Goal: Task Accomplishment & Management: Use online tool/utility

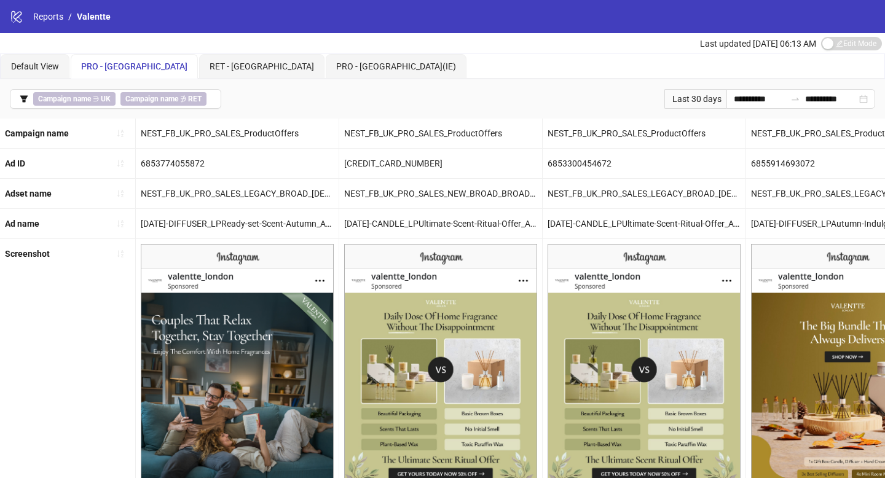
click at [220, 102] on div "**********" at bounding box center [442, 98] width 885 height 39
click at [214, 102] on button "Campaign name ∋ UK Campaign name ∌ RET" at bounding box center [116, 99] width 212 height 20
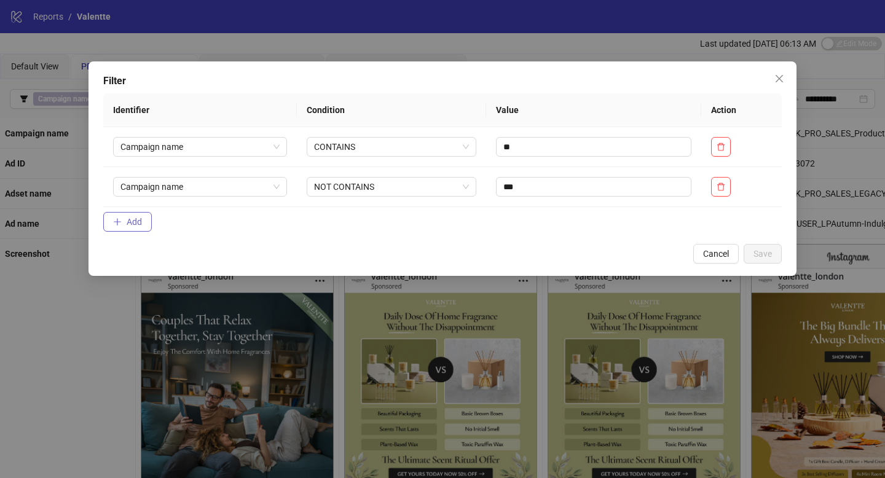
click at [146, 224] on button "Add" at bounding box center [127, 222] width 49 height 20
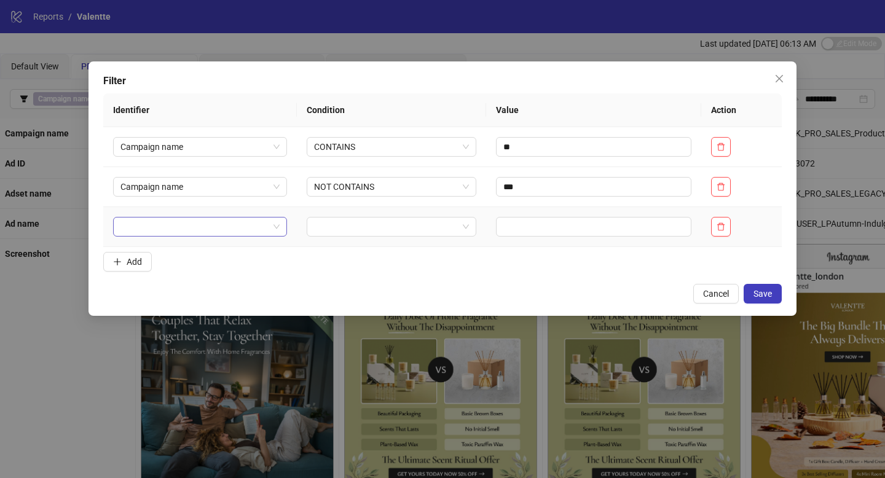
click at [151, 231] on input "search" at bounding box center [195, 227] width 148 height 18
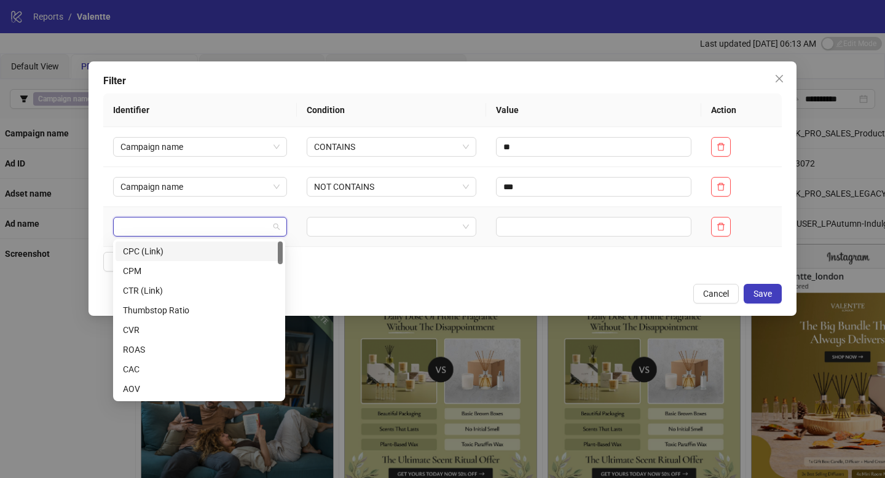
type input "*"
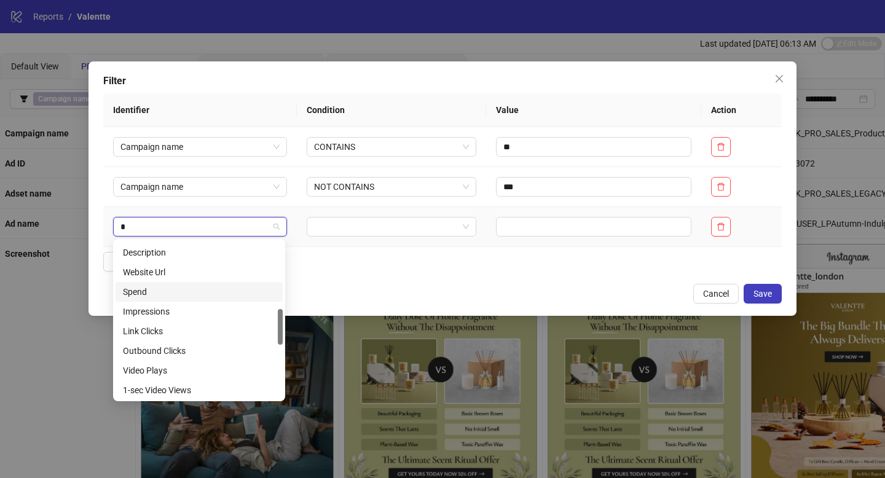
click at [181, 290] on div "Spend" at bounding box center [199, 292] width 152 height 14
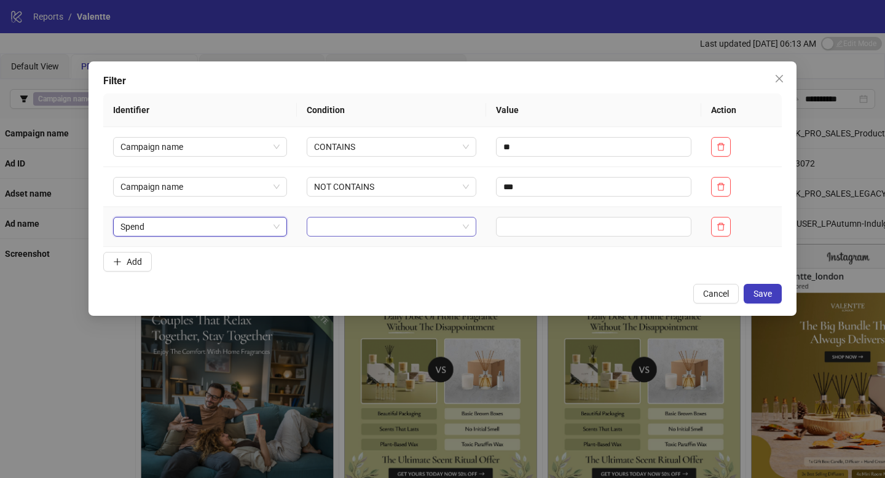
click at [348, 223] on input "search" at bounding box center [386, 227] width 144 height 18
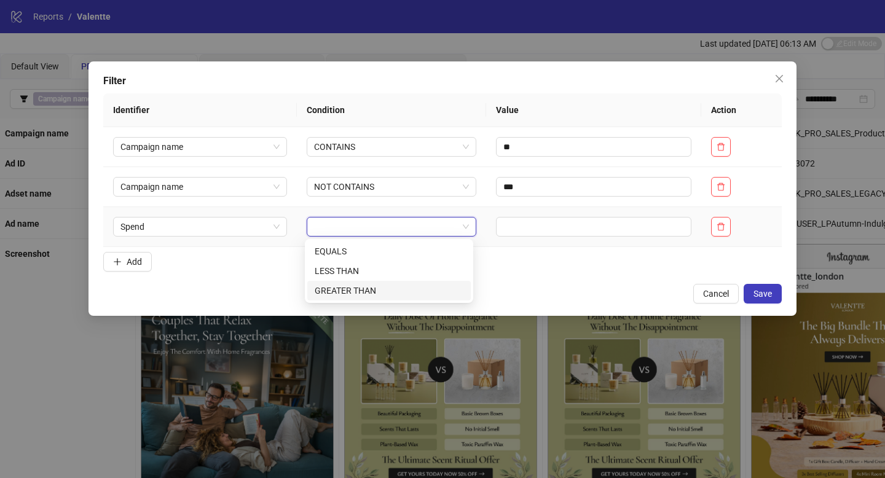
click at [348, 296] on div "GREATER THAN" at bounding box center [389, 291] width 149 height 14
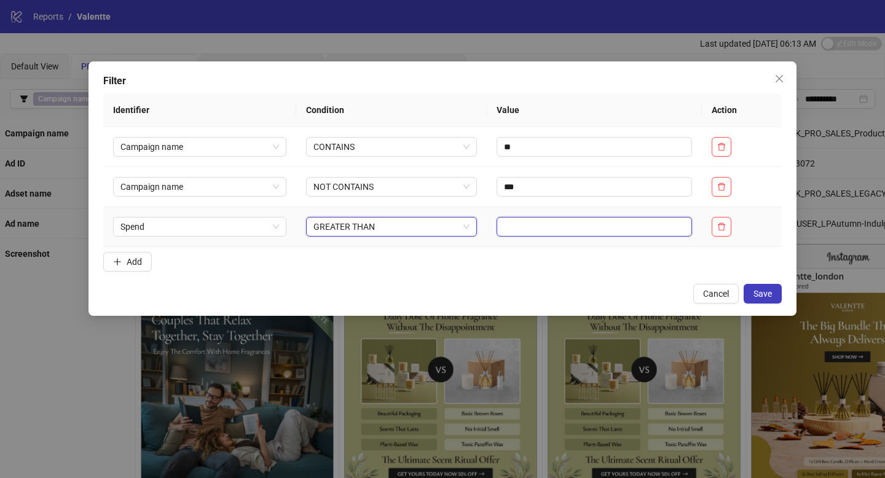
click at [518, 223] on input "text" at bounding box center [595, 227] width 196 height 20
type input "***"
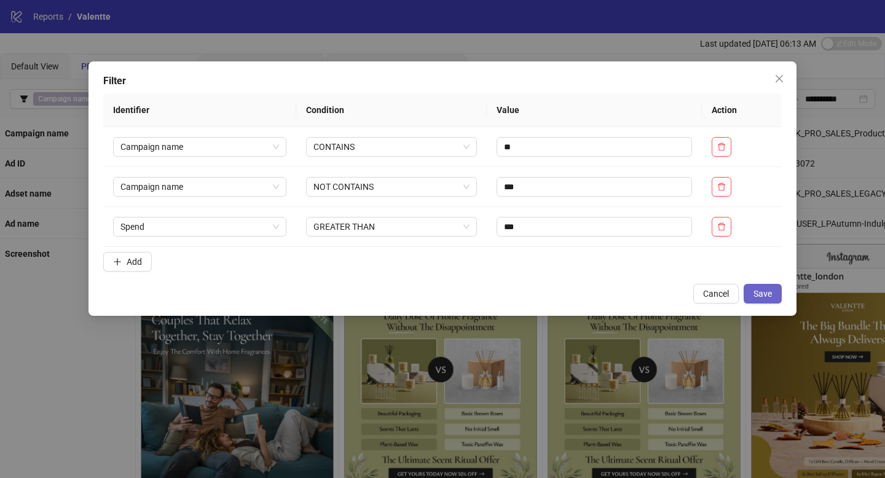
click at [754, 296] on span "Save" at bounding box center [763, 294] width 18 height 10
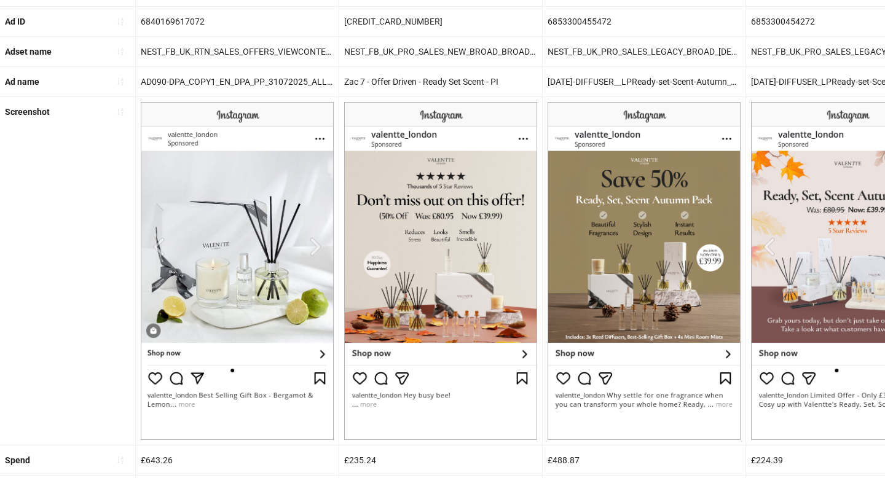
scroll to position [461, 0]
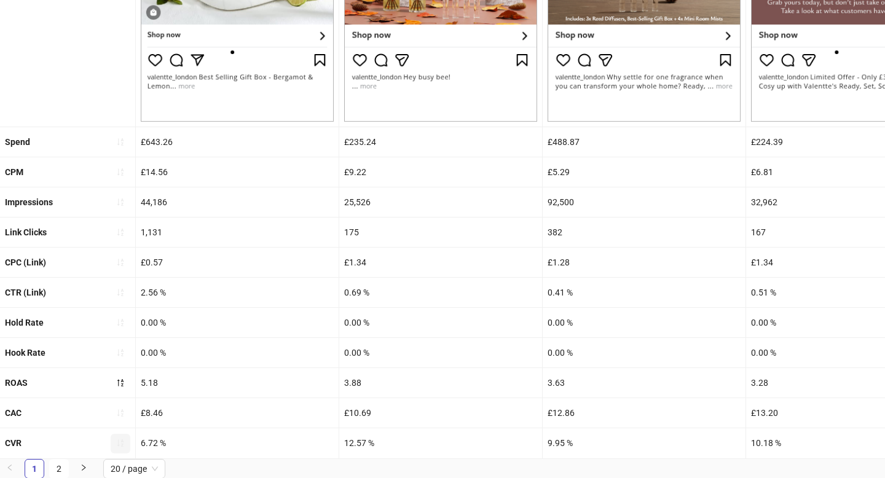
click at [121, 444] on icon "sort-ascending" at bounding box center [120, 443] width 9 height 9
click at [121, 444] on icon "loading" at bounding box center [120, 443] width 11 height 11
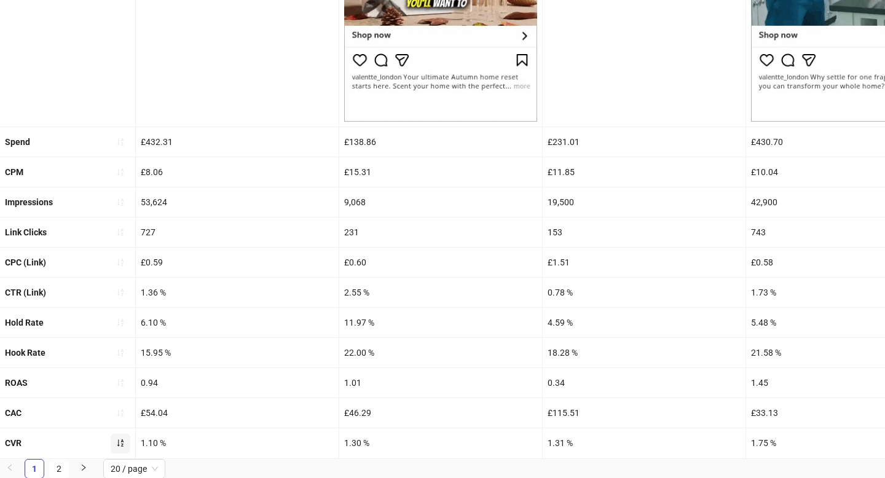
click at [121, 444] on icon "sort-ascending" at bounding box center [120, 443] width 9 height 9
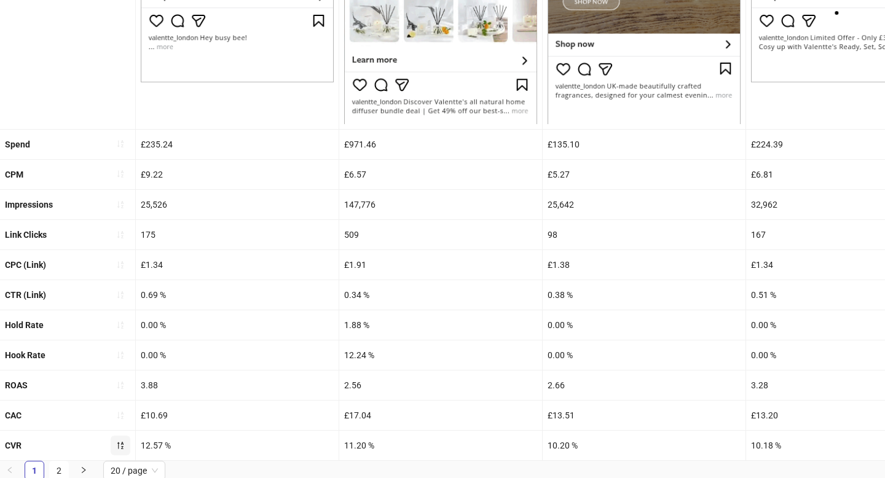
scroll to position [502, 0]
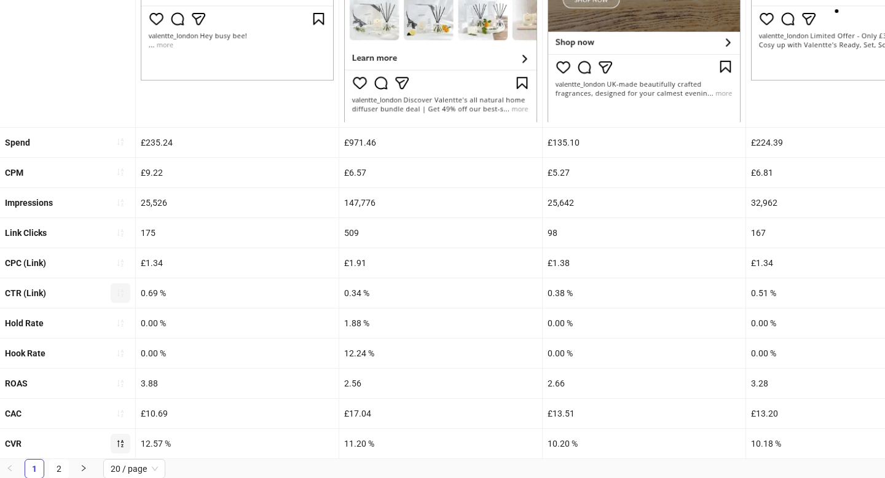
click at [125, 296] on button "button" at bounding box center [121, 293] width 20 height 20
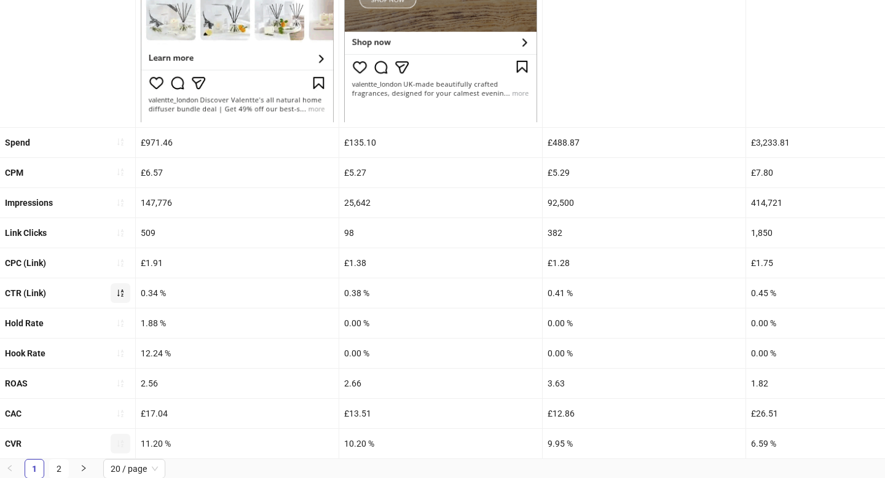
click at [122, 293] on icon "sort-ascending" at bounding box center [120, 293] width 6 height 7
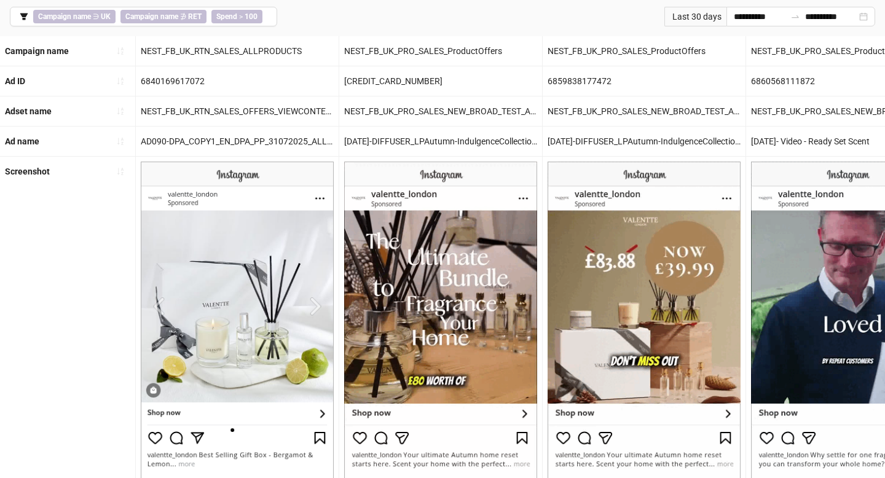
scroll to position [0, 0]
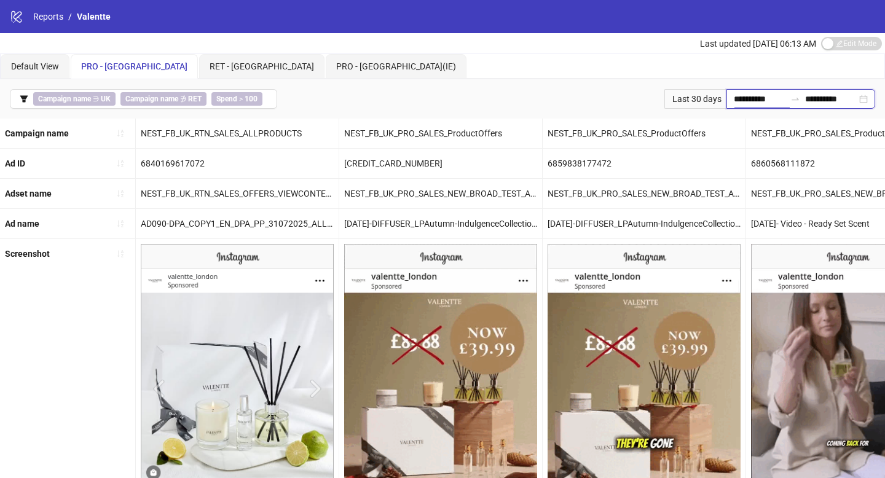
click at [751, 101] on input "**********" at bounding box center [760, 99] width 52 height 14
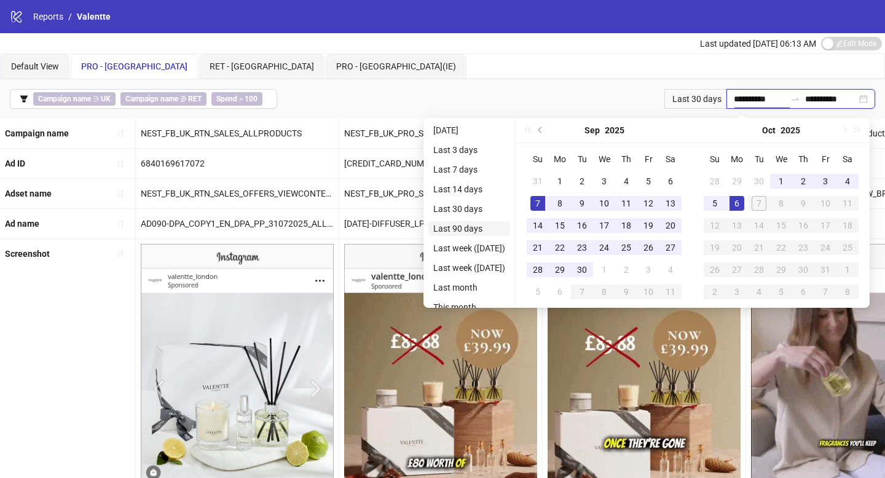
type input "**********"
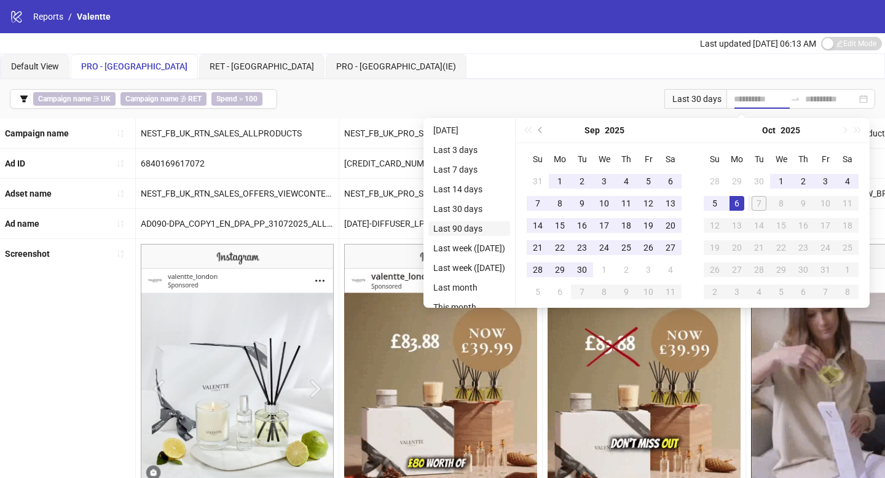
click at [483, 227] on li "Last 90 days" at bounding box center [470, 228] width 82 height 15
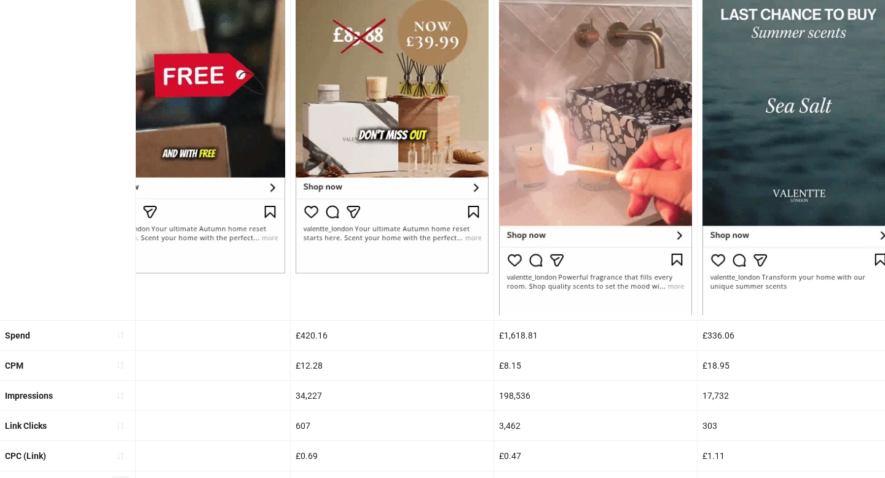
scroll to position [502, 0]
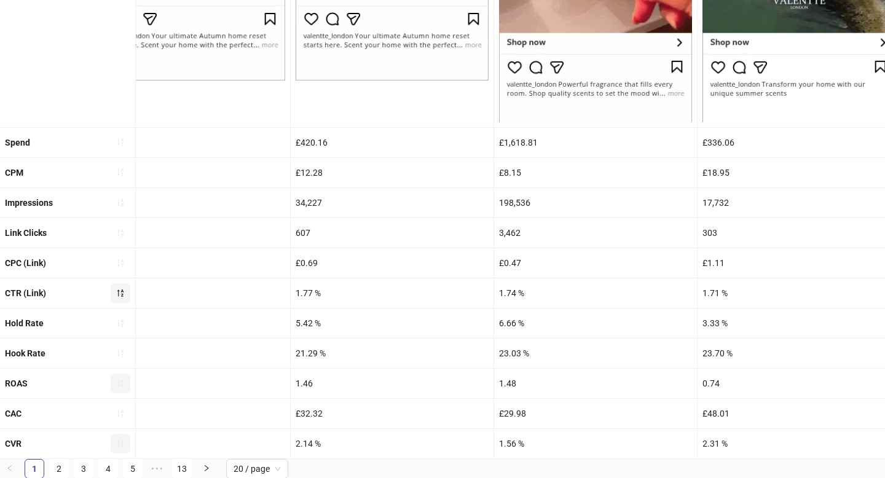
click at [122, 387] on span "button" at bounding box center [120, 384] width 9 height 10
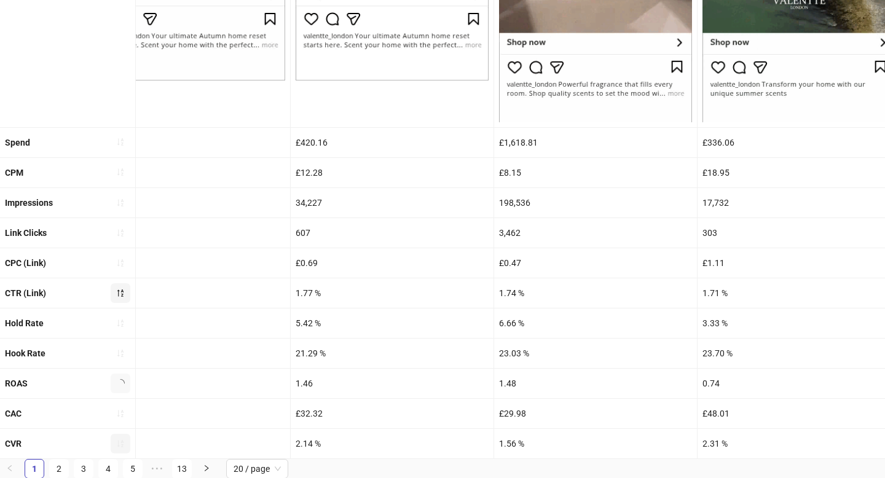
click at [122, 387] on span "button" at bounding box center [120, 384] width 9 height 10
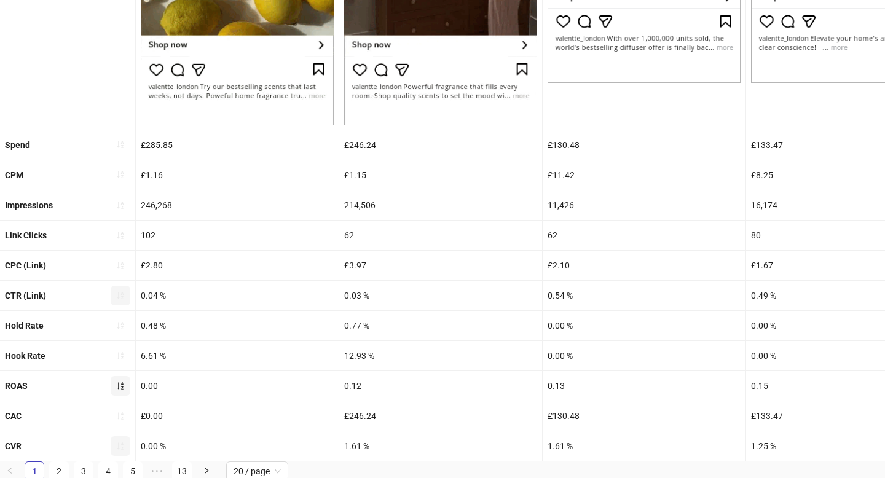
scroll to position [499, 0]
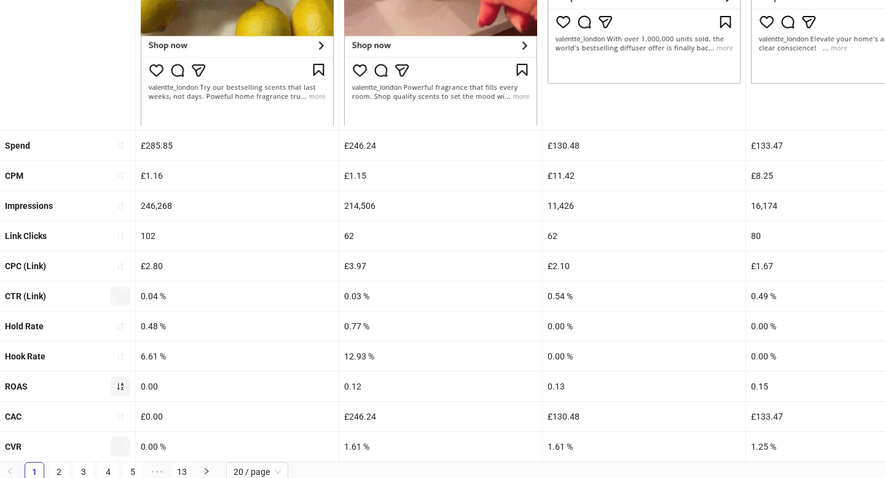
click at [119, 384] on icon "sort-ascending" at bounding box center [120, 386] width 9 height 9
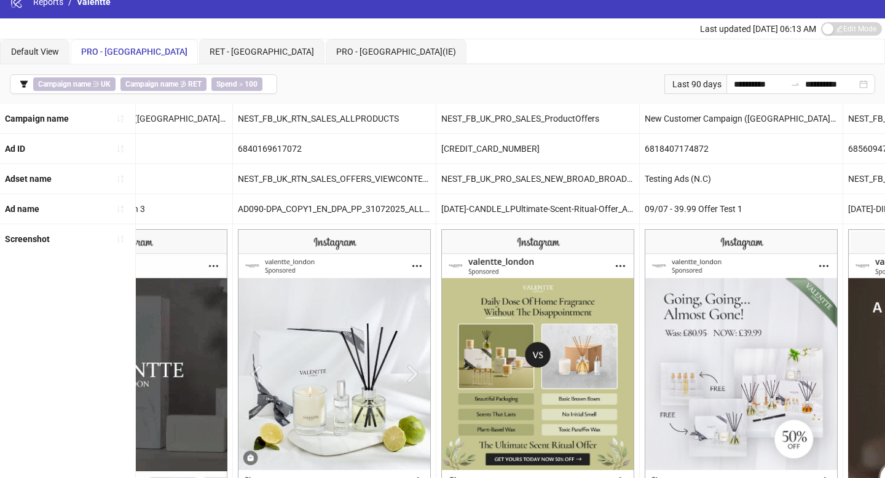
scroll to position [15, 0]
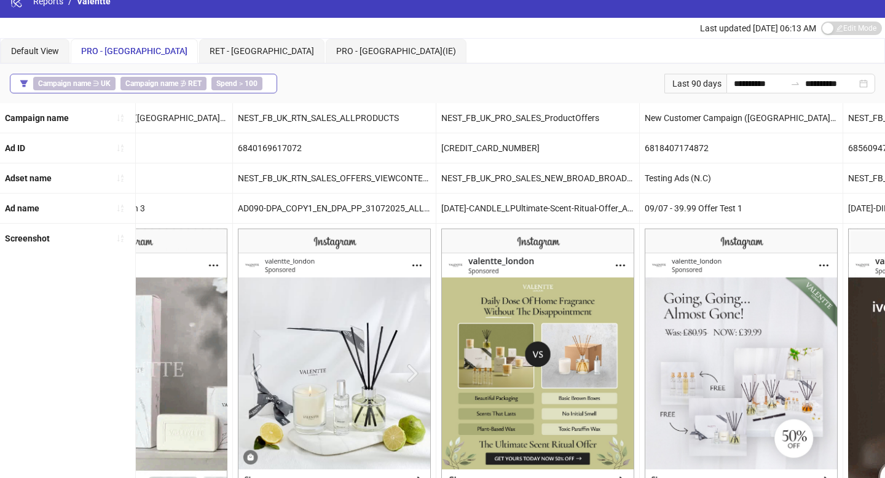
click at [240, 85] on span "Spend > 100" at bounding box center [237, 84] width 51 height 14
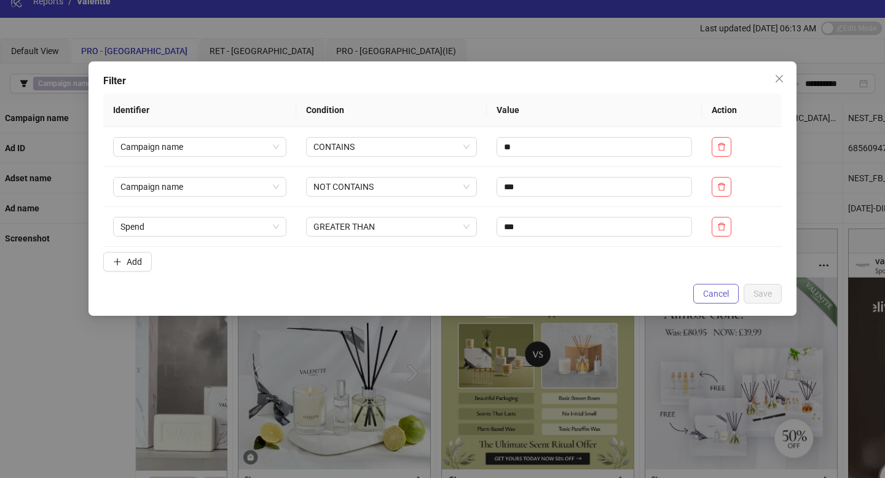
click at [718, 295] on span "Cancel" at bounding box center [716, 294] width 26 height 10
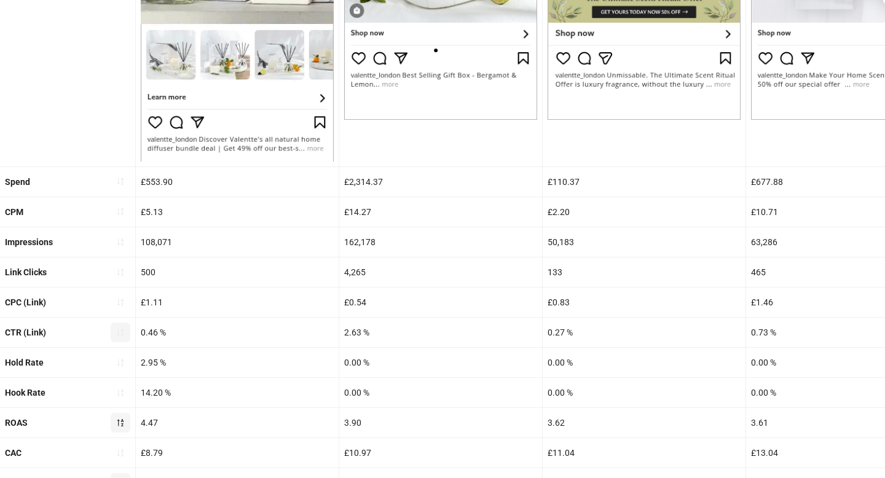
scroll to position [0, 0]
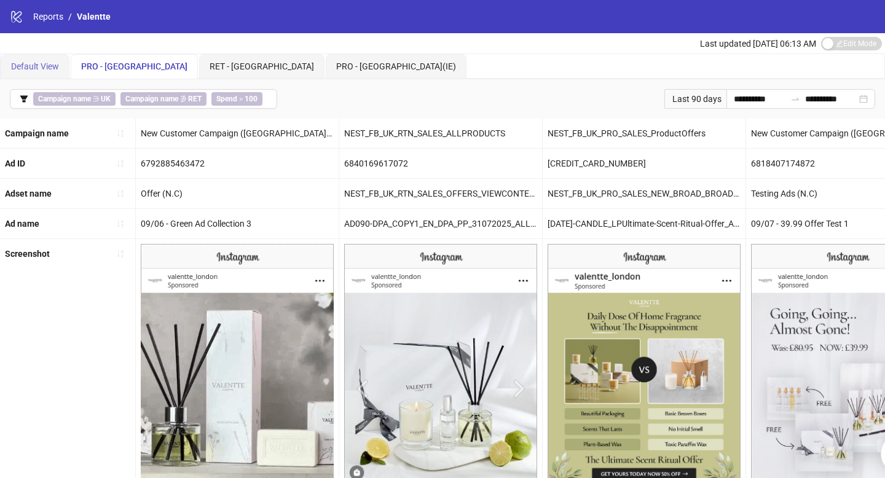
click at [45, 76] on div "Default View" at bounding box center [35, 66] width 69 height 25
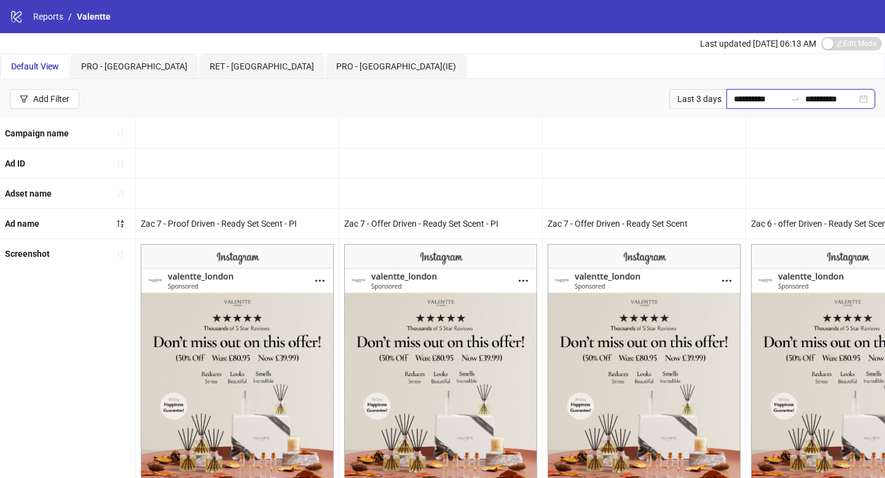
click at [734, 92] on input "**********" at bounding box center [760, 99] width 52 height 14
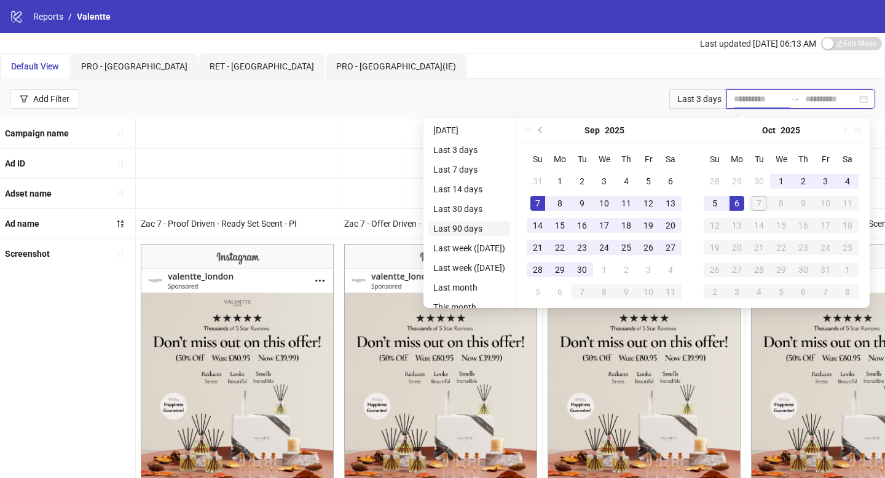
type input "**********"
click at [486, 227] on li "Last 90 days" at bounding box center [470, 228] width 82 height 15
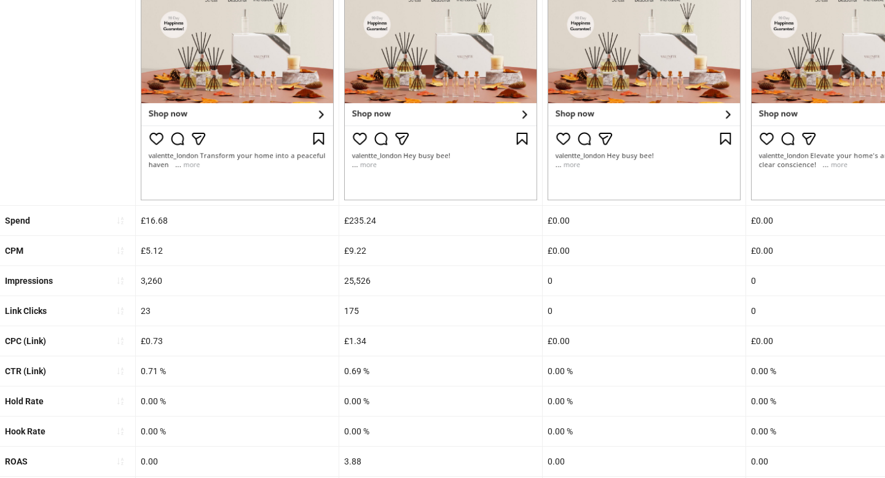
scroll to position [461, 0]
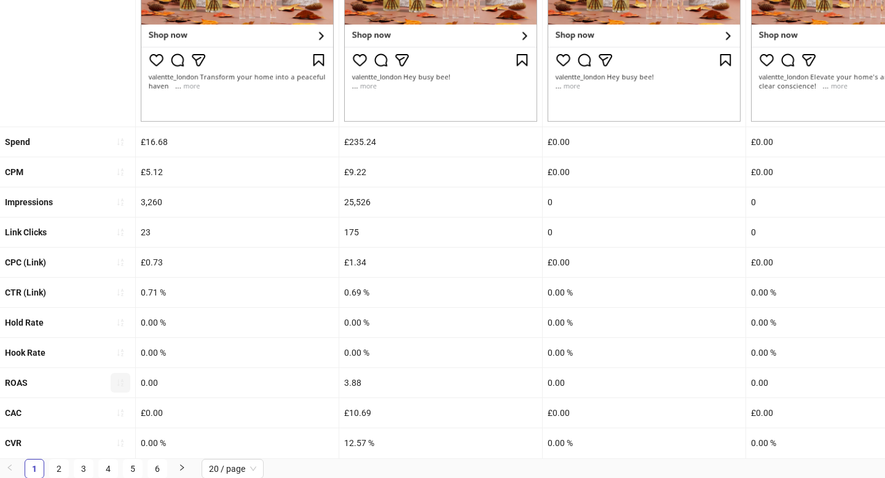
click at [119, 389] on button "button" at bounding box center [121, 383] width 20 height 20
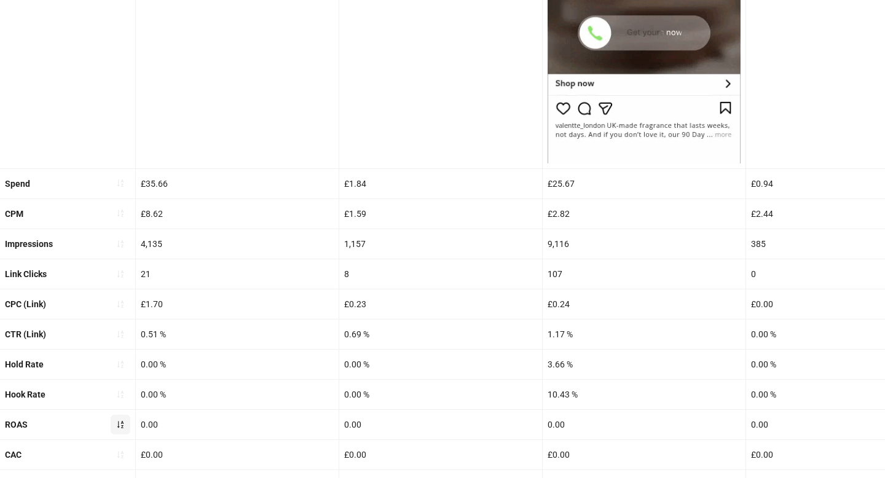
click at [122, 428] on icon "sort-ascending" at bounding box center [120, 425] width 9 height 9
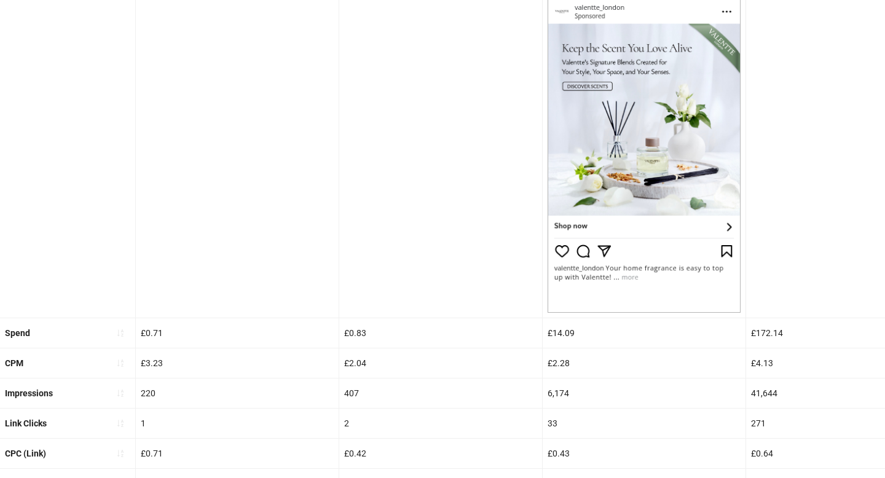
scroll to position [0, 0]
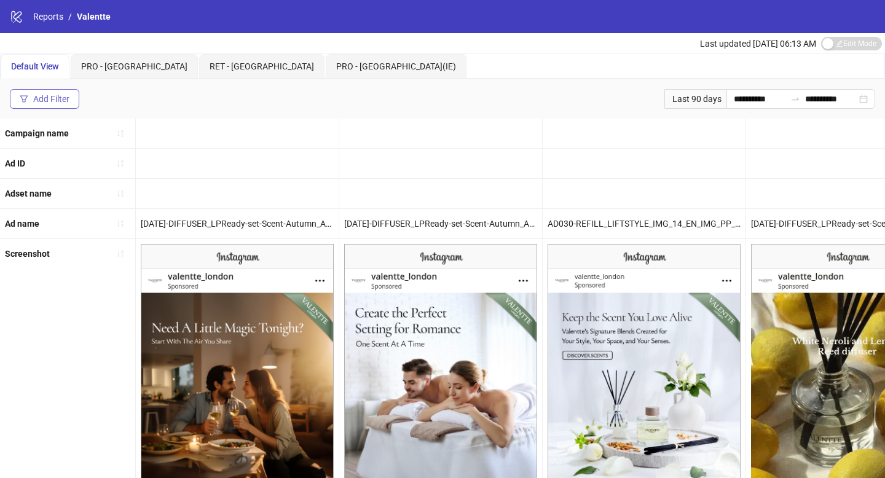
click at [46, 95] on div "Add Filter" at bounding box center [51, 99] width 36 height 10
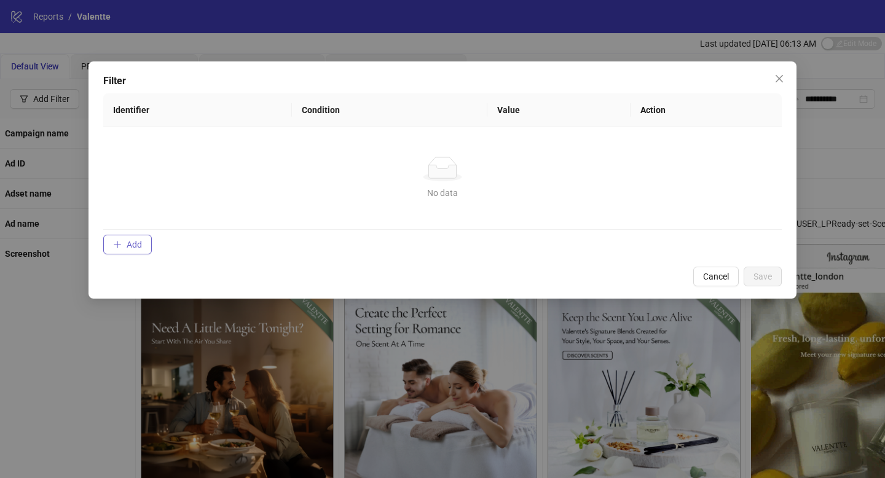
click at [131, 249] on span "Add" at bounding box center [134, 245] width 15 height 10
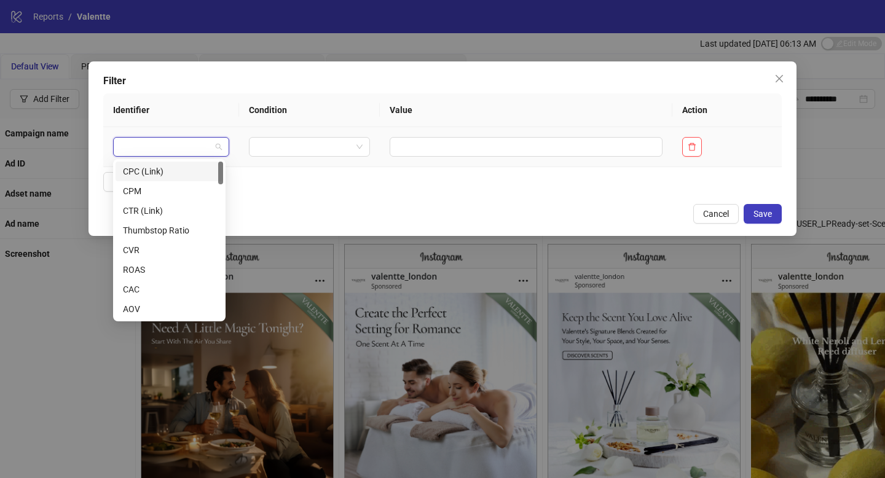
click at [139, 149] on input "search" at bounding box center [166, 147] width 90 height 18
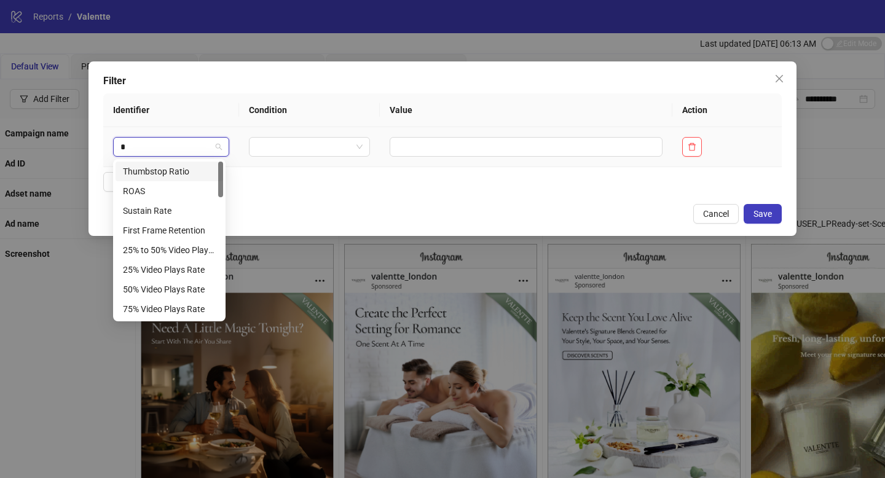
type input "**"
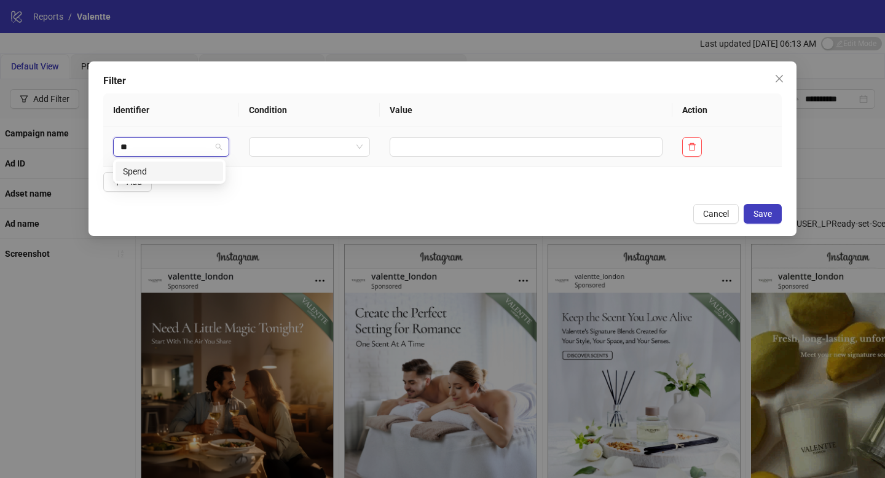
click at [153, 165] on div "Spend" at bounding box center [169, 172] width 93 height 14
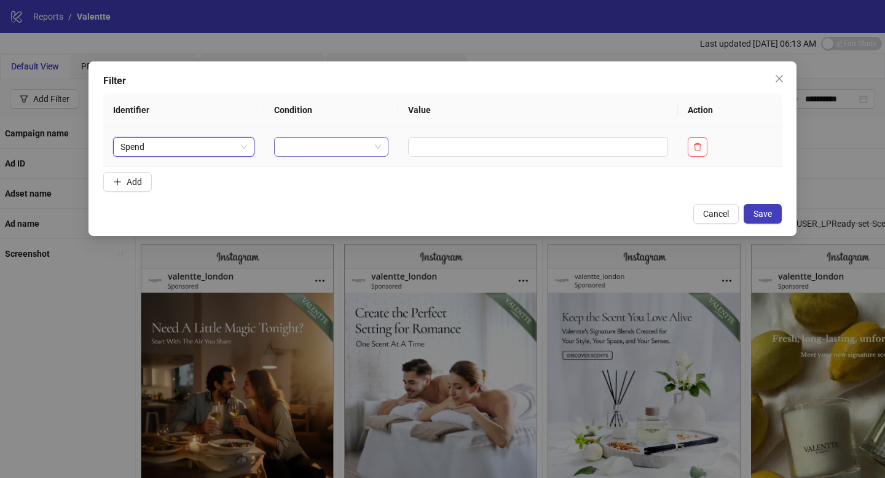
click at [313, 151] on input "search" at bounding box center [326, 147] width 89 height 18
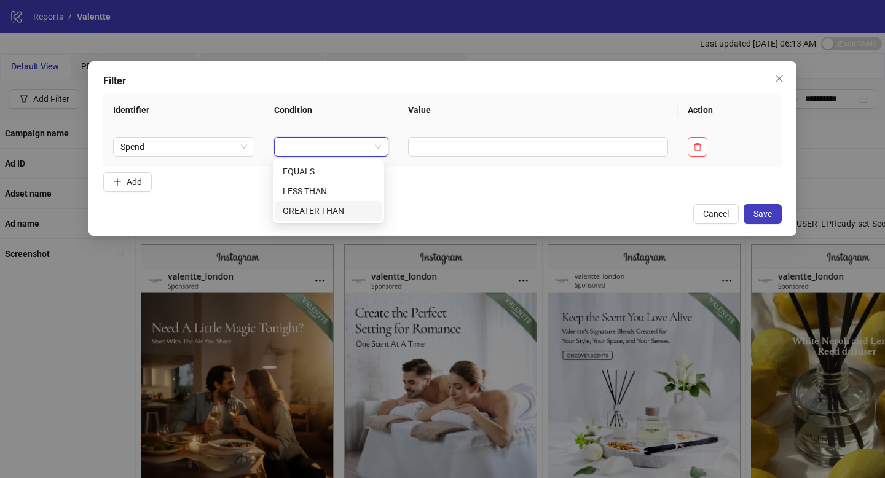
click at [328, 213] on div "GREATER THAN" at bounding box center [329, 211] width 92 height 14
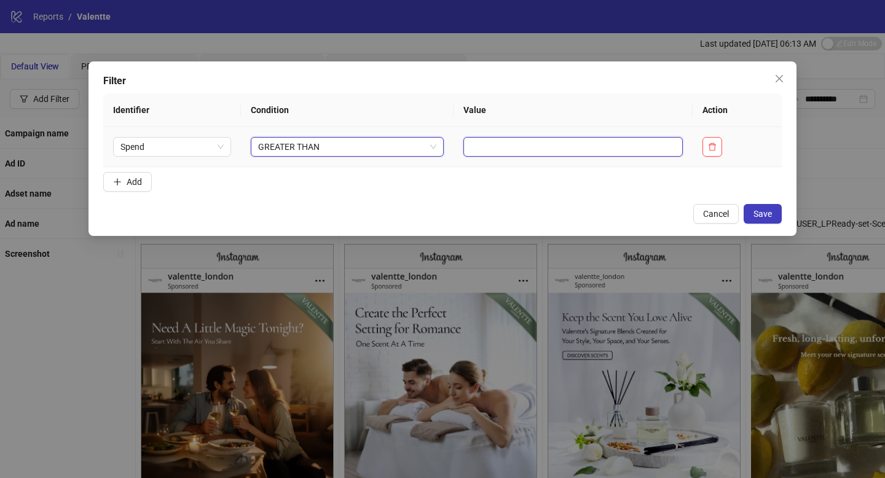
click at [469, 147] on input "text" at bounding box center [574, 147] width 220 height 20
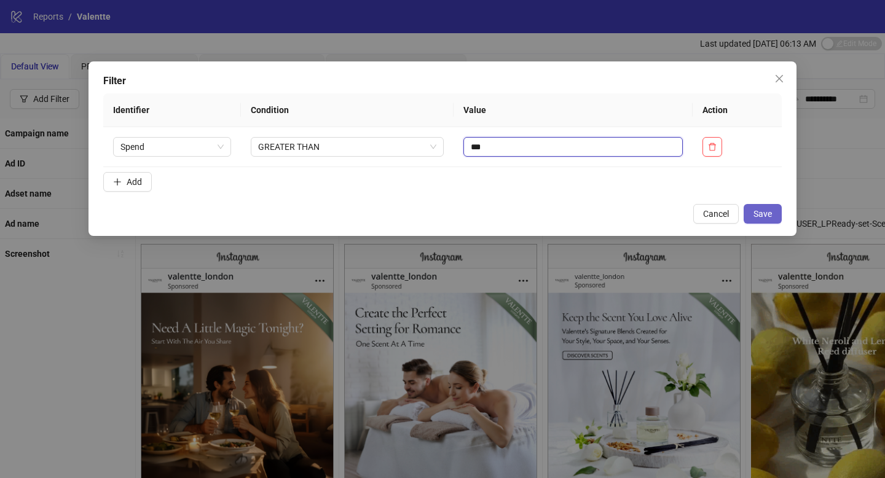
type input "***"
click at [780, 213] on button "Save" at bounding box center [763, 214] width 38 height 20
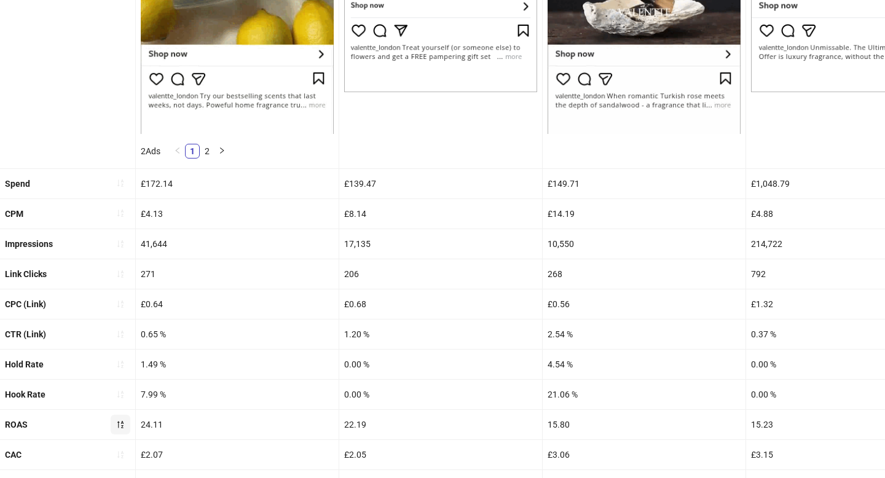
scroll to position [531, 0]
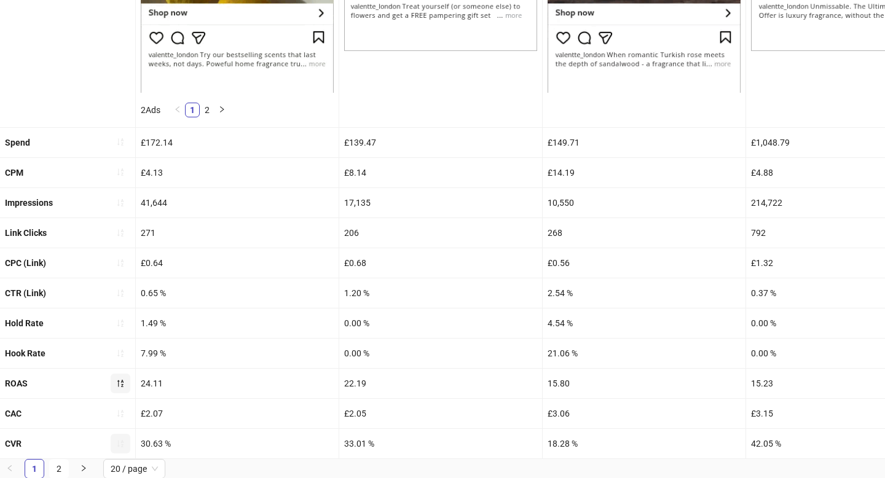
click at [127, 436] on button "button" at bounding box center [121, 444] width 20 height 20
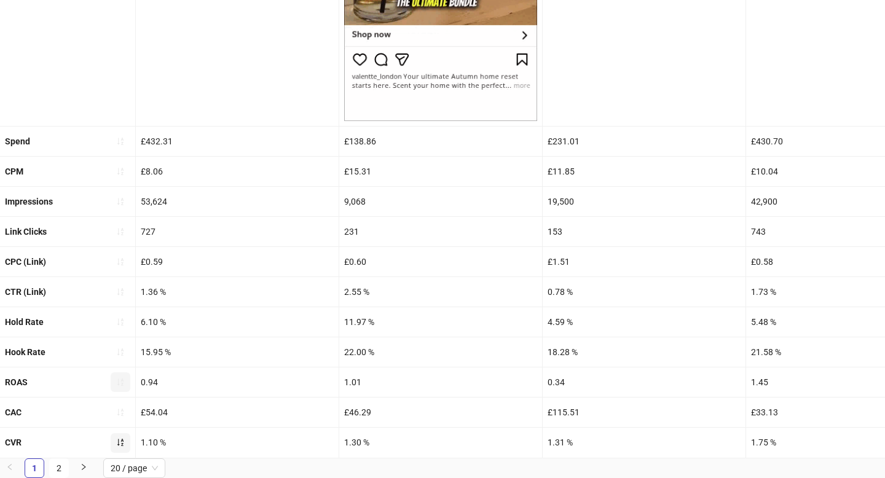
scroll to position [461, 0]
click at [117, 443] on icon "sort-ascending" at bounding box center [120, 443] width 9 height 9
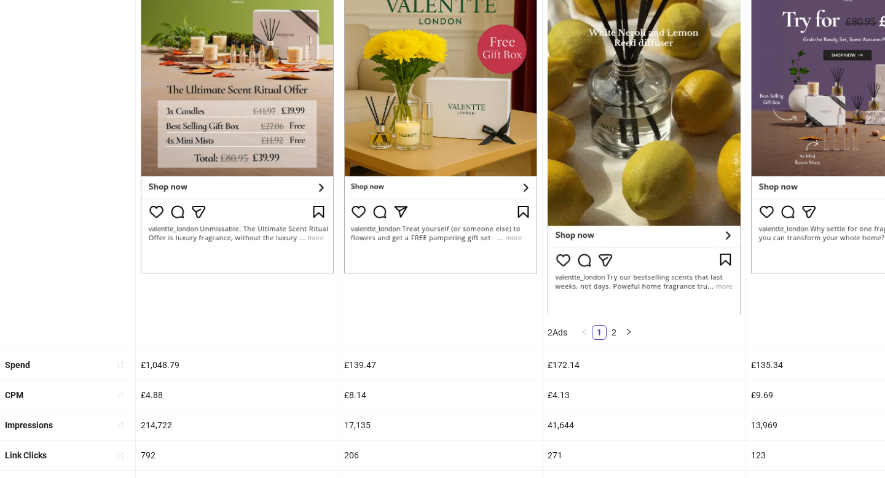
scroll to position [531, 0]
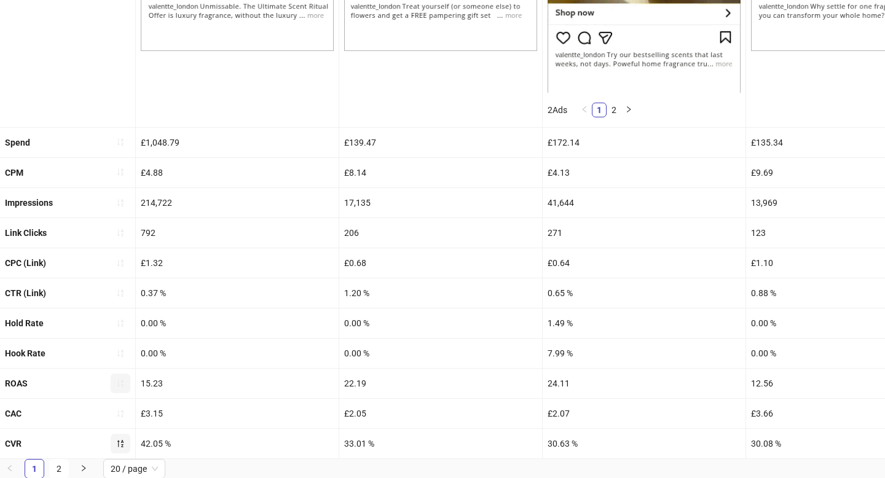
click at [124, 382] on icon "sort-ascending" at bounding box center [120, 383] width 9 height 9
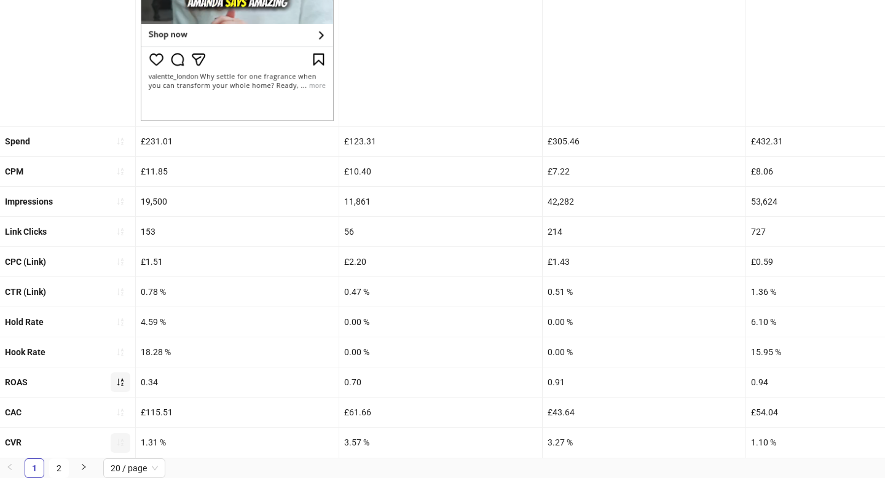
scroll to position [461, 0]
click at [124, 384] on icon "sort-ascending" at bounding box center [120, 383] width 9 height 9
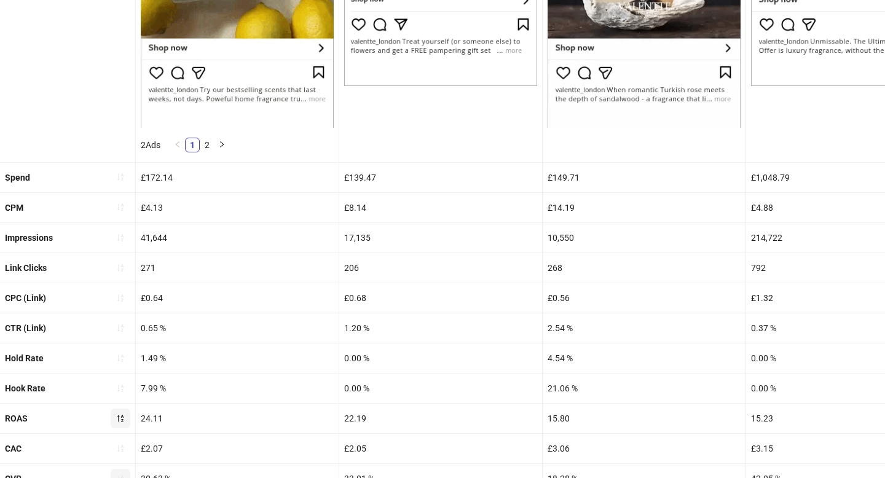
scroll to position [531, 0]
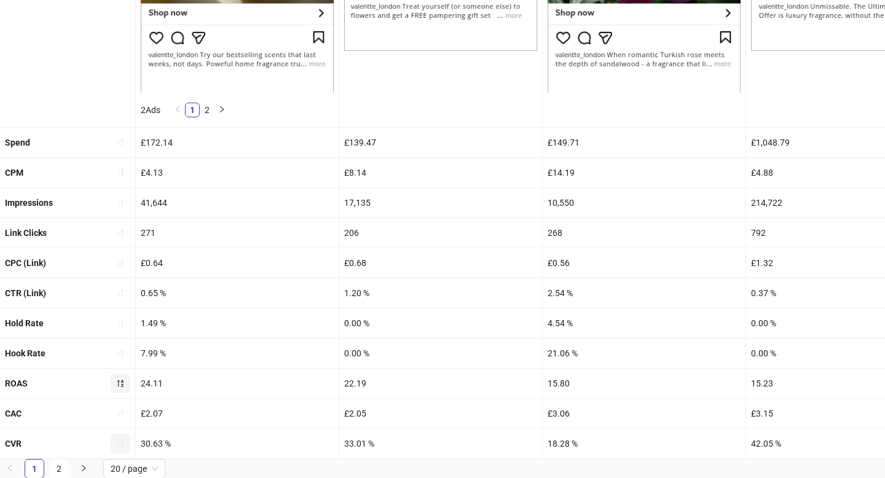
drag, startPoint x: 564, startPoint y: 237, endPoint x: 591, endPoint y: 1, distance: 237.1
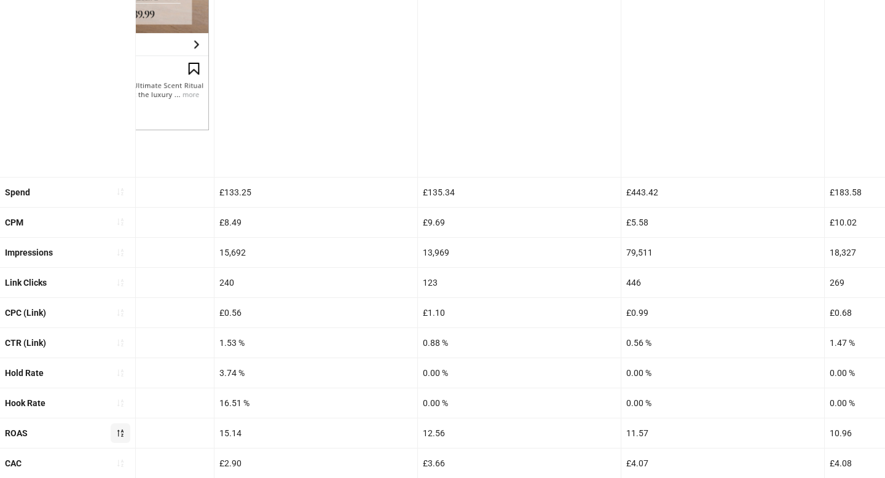
scroll to position [502, 0]
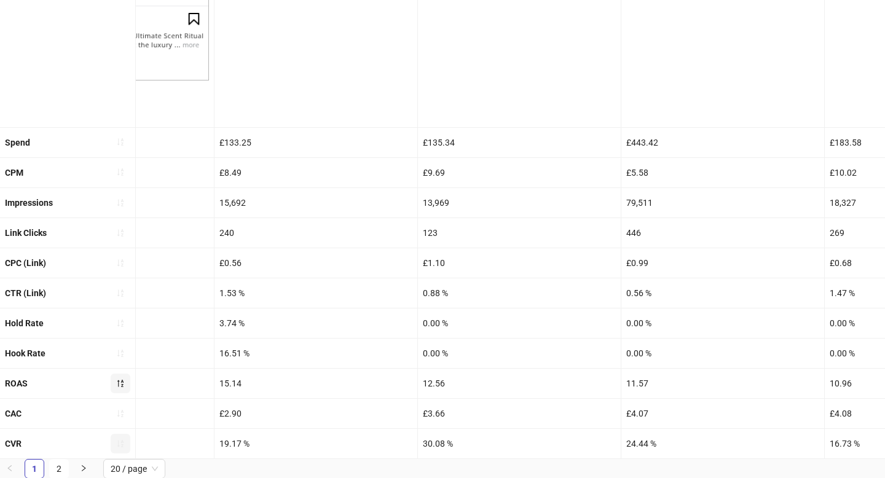
click at [127, 438] on button "button" at bounding box center [121, 444] width 20 height 20
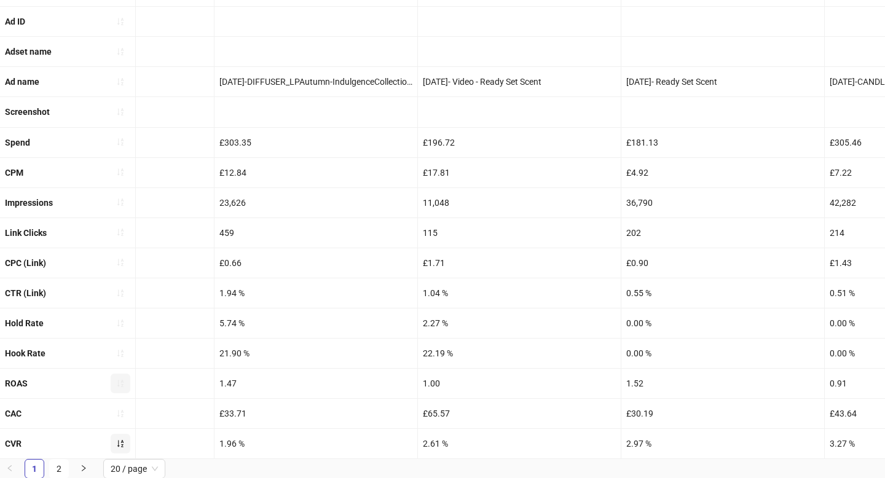
scroll to position [461, 0]
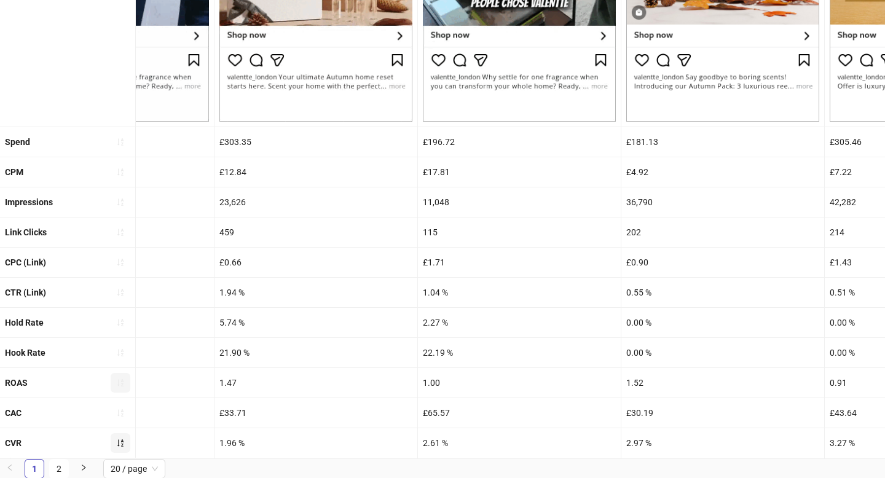
click at [120, 445] on icon "sort-ascending" at bounding box center [120, 443] width 9 height 9
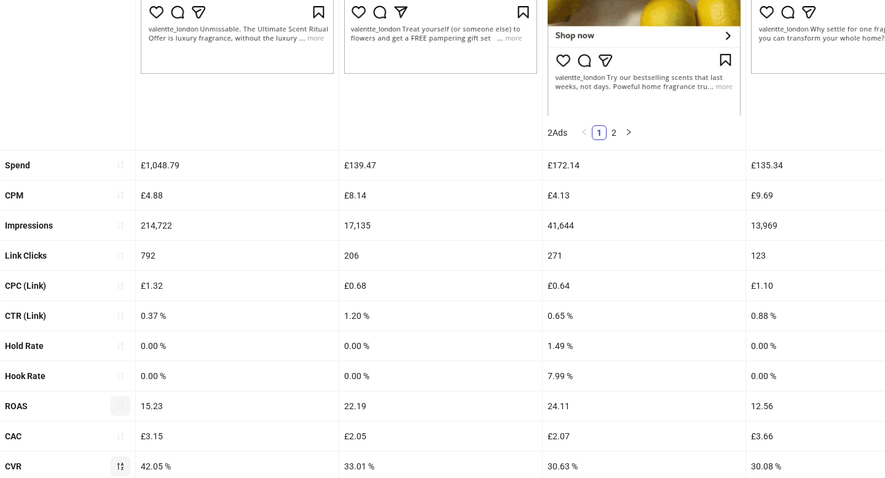
scroll to position [528, 0]
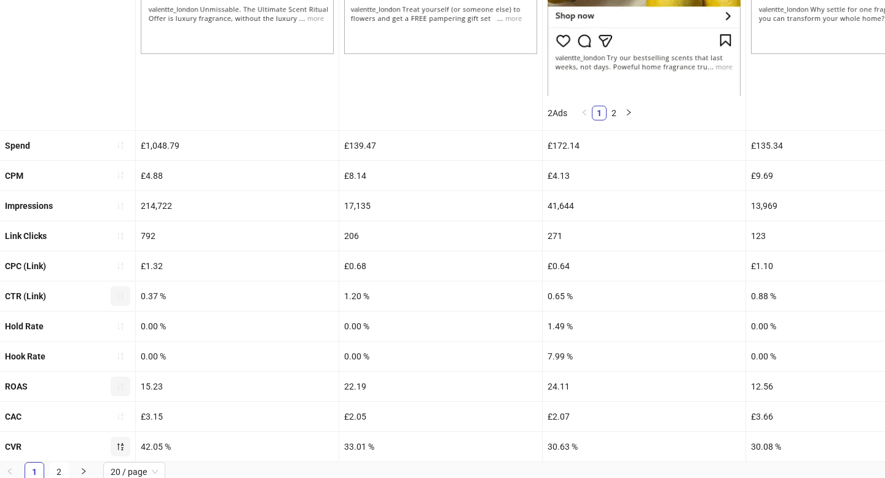
click at [113, 296] on button "button" at bounding box center [121, 297] width 20 height 20
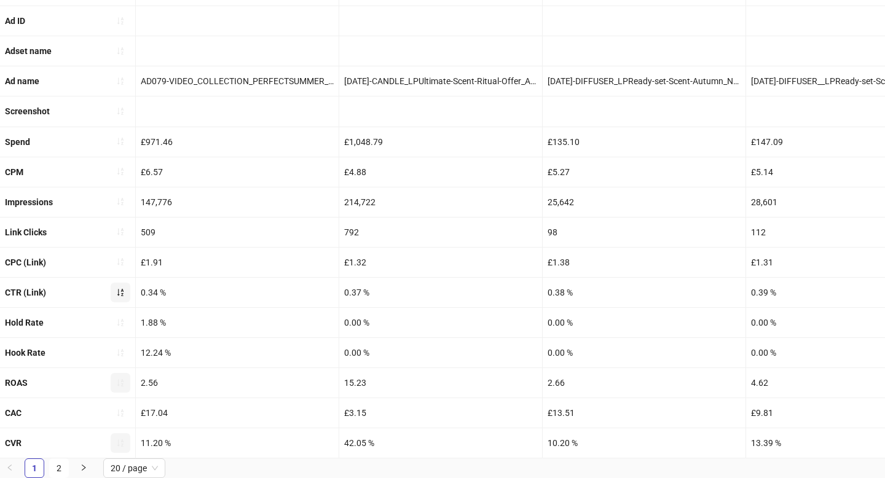
scroll to position [502, 0]
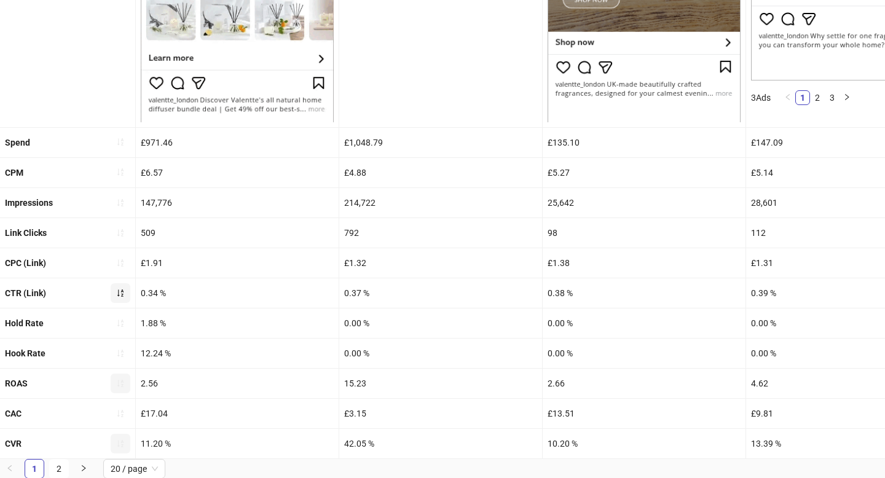
click at [116, 296] on button "button" at bounding box center [121, 293] width 20 height 20
